Goal: Find specific page/section: Find specific page/section

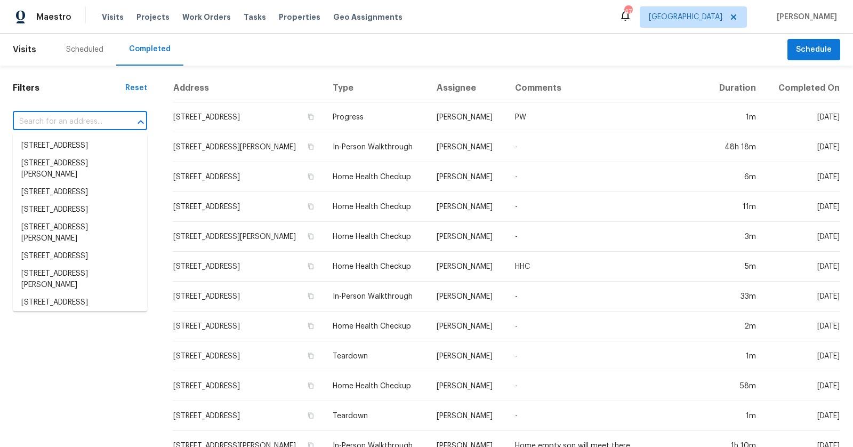
click at [77, 125] on input "text" at bounding box center [65, 122] width 105 height 17
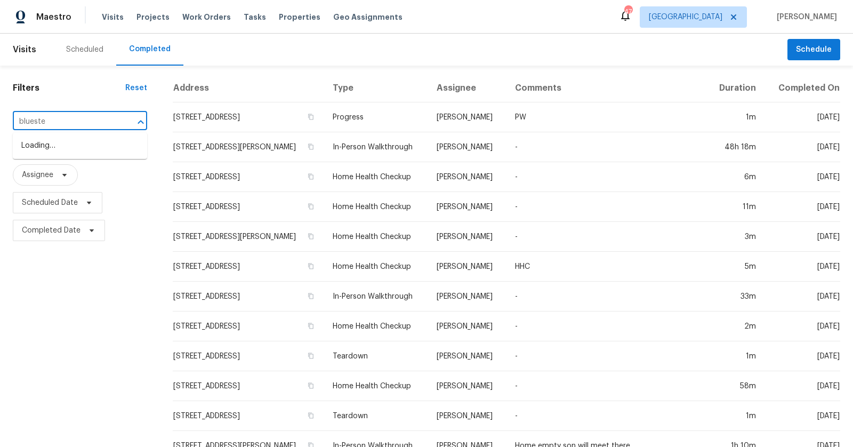
type input "bluestem"
click at [91, 201] on li "[STREET_ADDRESS]" at bounding box center [80, 192] width 134 height 18
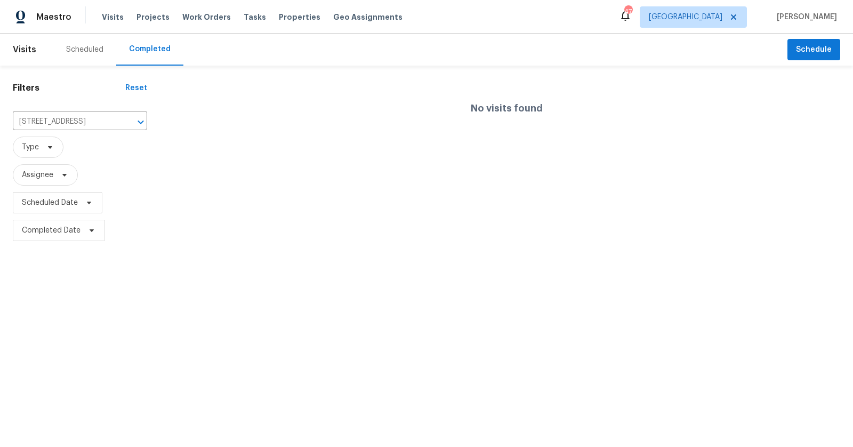
click at [98, 43] on div "Scheduled" at bounding box center [84, 50] width 63 height 32
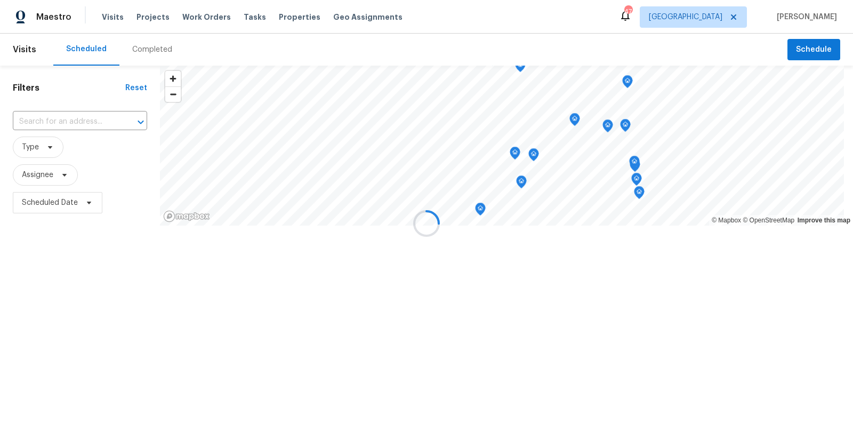
click at [73, 47] on div "Scheduled" at bounding box center [86, 49] width 41 height 11
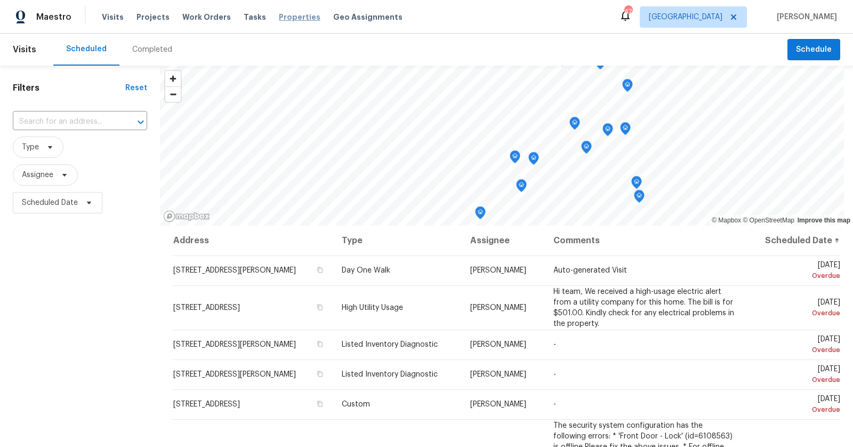
click at [285, 19] on span "Properties" at bounding box center [300, 17] width 42 height 11
